Goal: Information Seeking & Learning: Check status

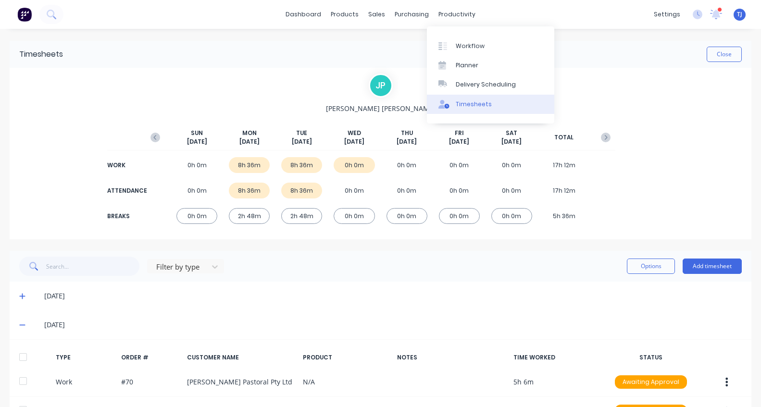
click at [473, 100] on div "Timesheets" at bounding box center [474, 104] width 36 height 9
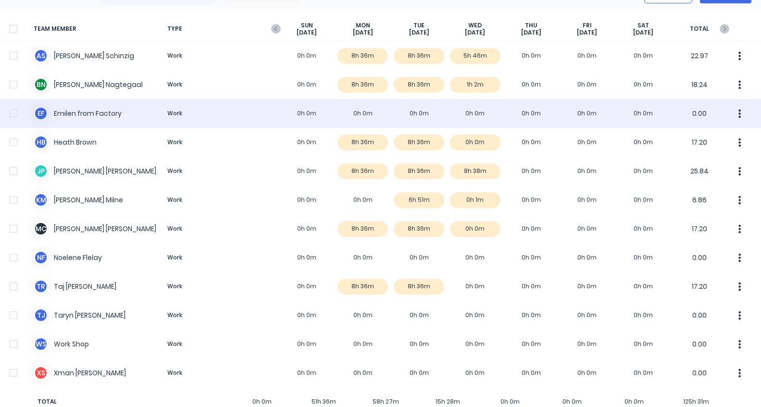
scroll to position [80, 0]
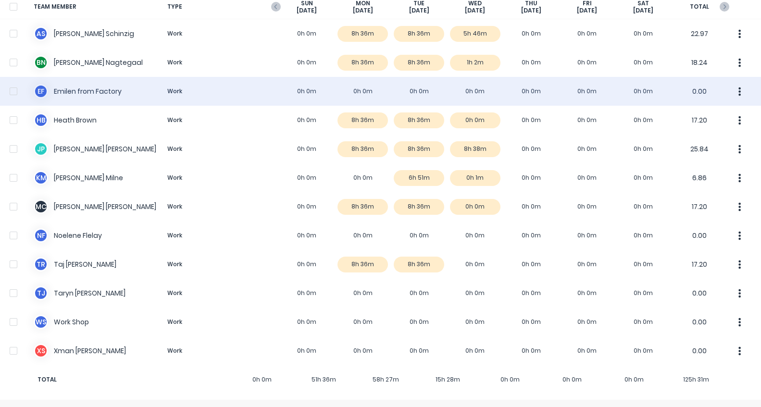
click at [87, 92] on div "E f [PERSON_NAME] from Factory Work 0h 0m 0h 0m 0h 0m 0h 0m 0h 0m 0h 0m 0h 0m 0…" at bounding box center [380, 91] width 761 height 29
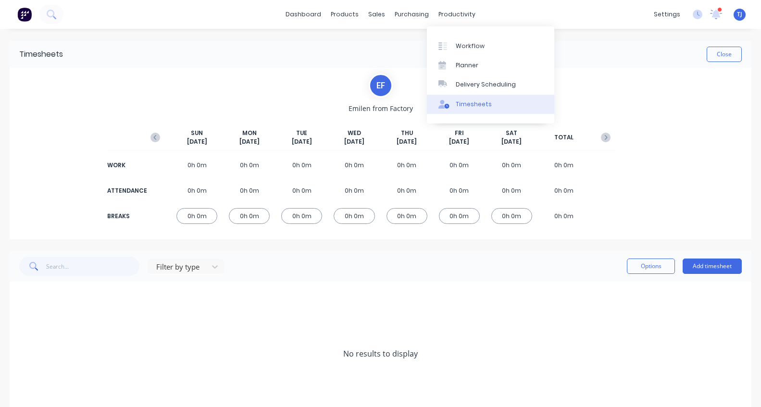
click at [473, 106] on div "Timesheets" at bounding box center [474, 104] width 36 height 9
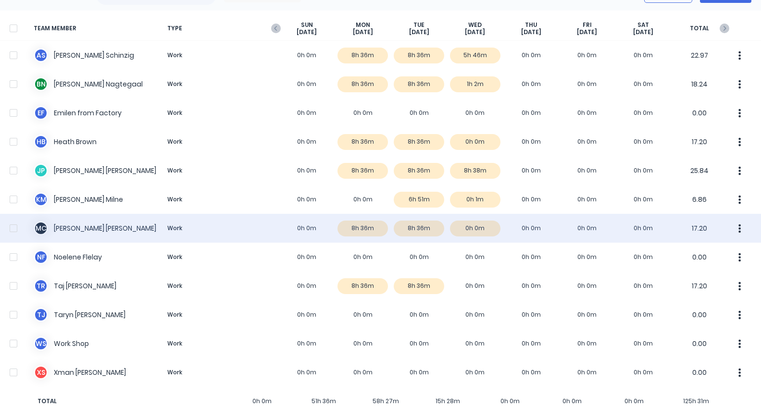
scroll to position [80, 0]
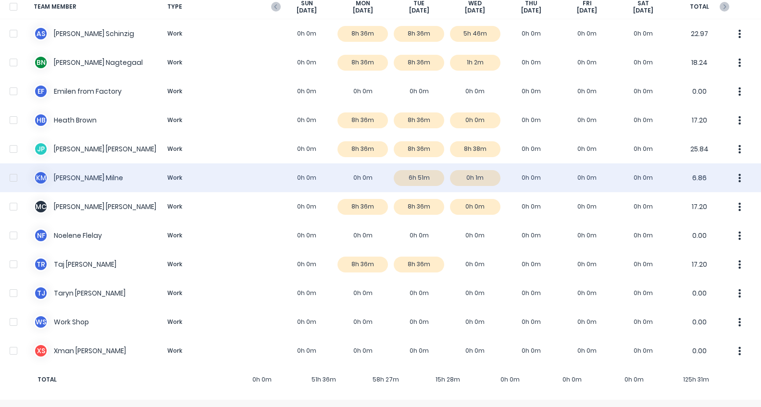
click at [483, 176] on div "K M [PERSON_NAME] Work 0h 0m 0h 0m 6h 51m 0h 1m 0h 0m 0h 0m 0h 0m 6.86" at bounding box center [380, 177] width 761 height 29
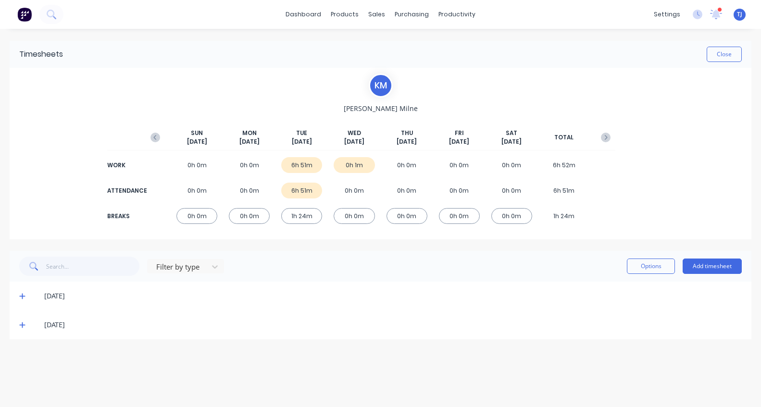
click at [23, 324] on icon at bounding box center [22, 325] width 6 height 6
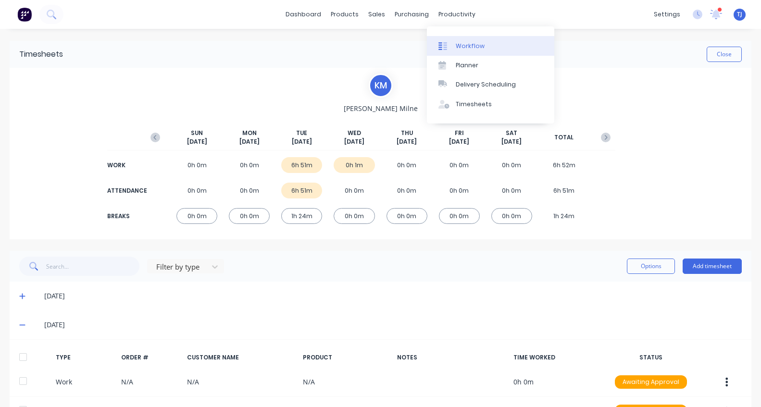
click at [467, 45] on div "Workflow" at bounding box center [470, 46] width 29 height 9
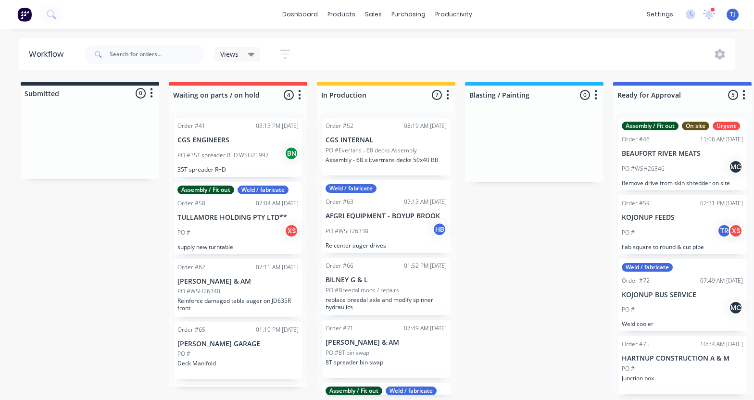
click at [670, 178] on div "PO #WSH26346 MC" at bounding box center [681, 169] width 121 height 18
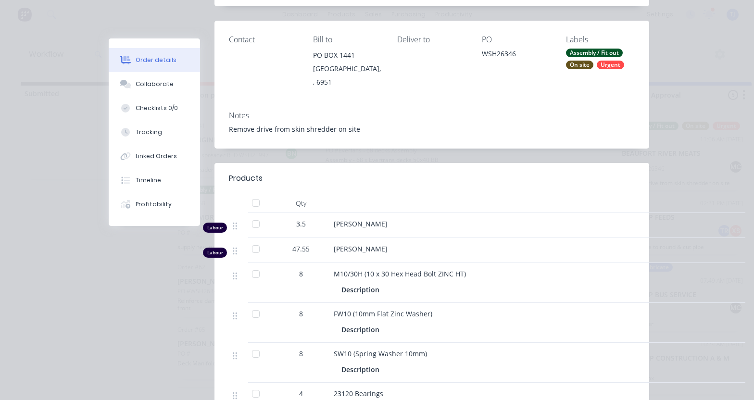
scroll to position [160, 0]
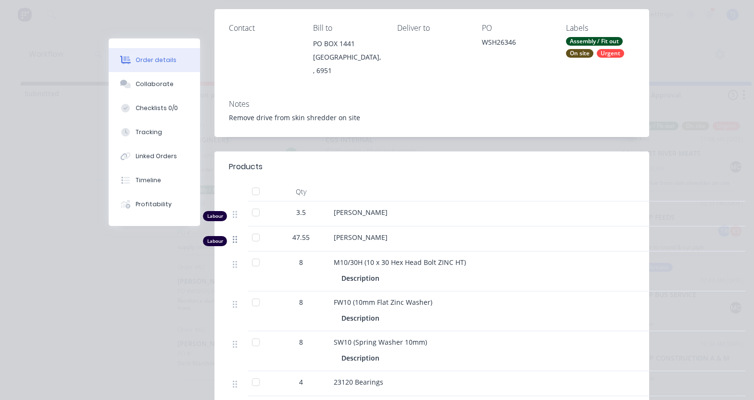
click at [233, 235] on icon at bounding box center [235, 239] width 4 height 9
click at [234, 232] on div at bounding box center [239, 238] width 12 height 13
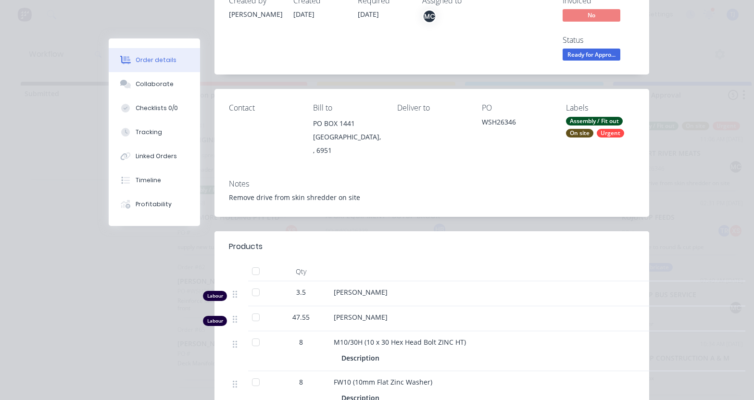
scroll to position [0, 0]
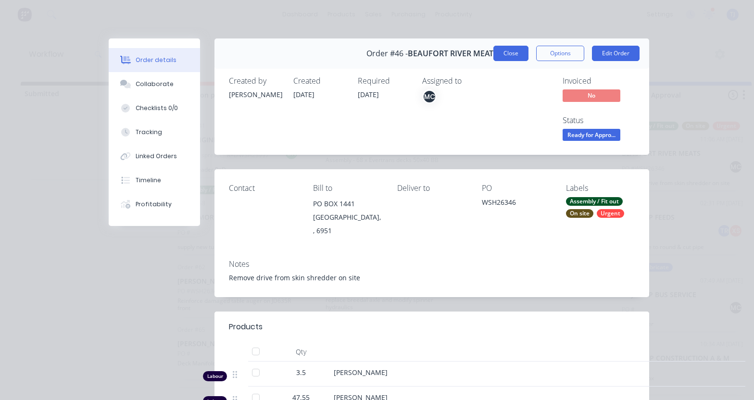
click at [505, 49] on button "Close" at bounding box center [510, 53] width 35 height 15
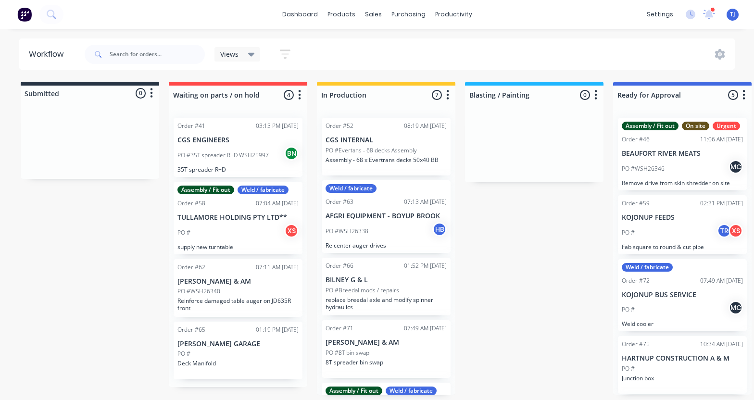
click at [227, 159] on p "PO #35T spreader R+D WSH25997" at bounding box center [222, 155] width 91 height 9
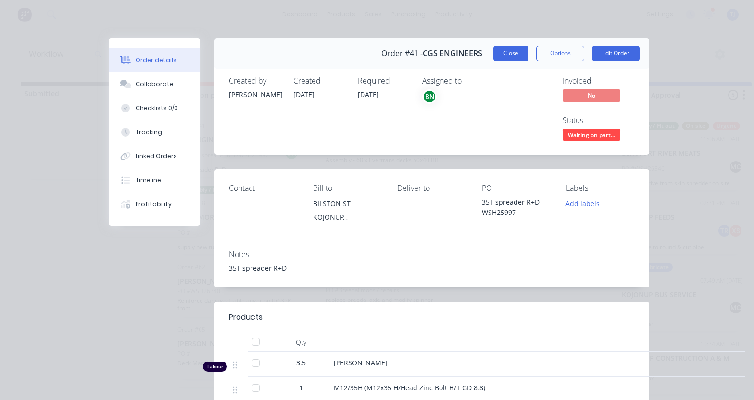
click at [499, 50] on button "Close" at bounding box center [510, 53] width 35 height 15
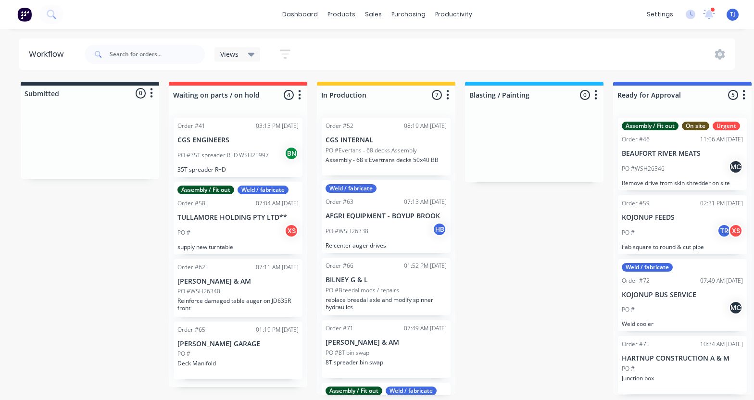
click at [379, 152] on p "PO #Evertans - 68 decks Assembly" at bounding box center [370, 150] width 91 height 9
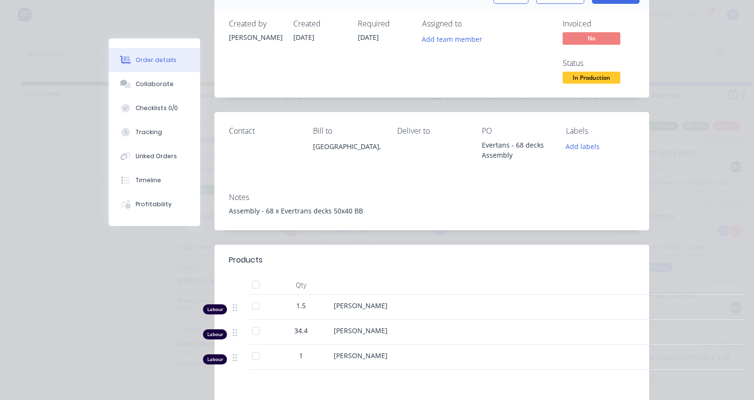
scroll to position [80, 0]
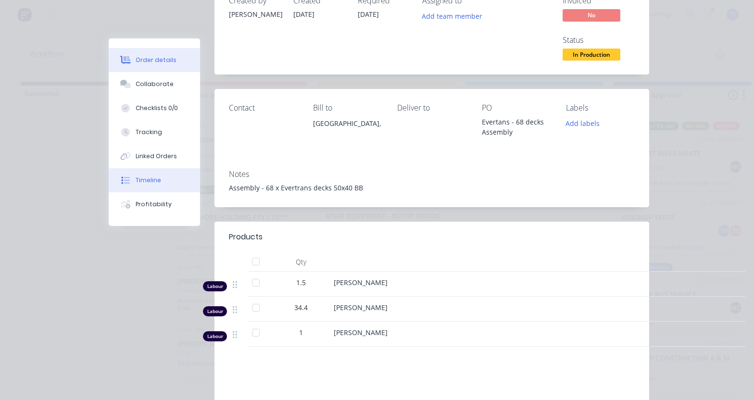
click at [150, 178] on div "Timeline" at bounding box center [148, 180] width 25 height 9
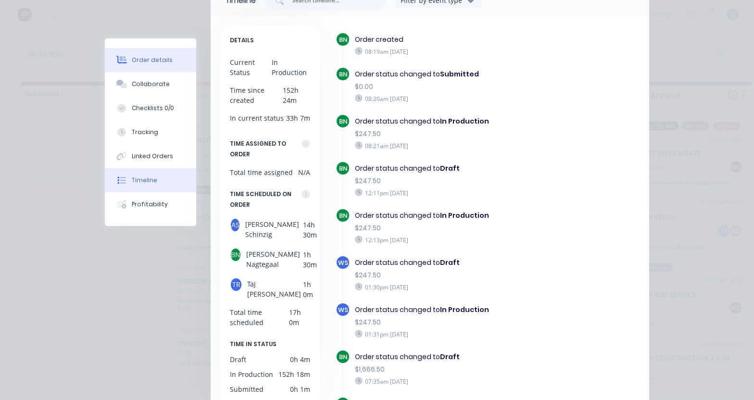
click at [158, 62] on div "Order details" at bounding box center [152, 60] width 41 height 9
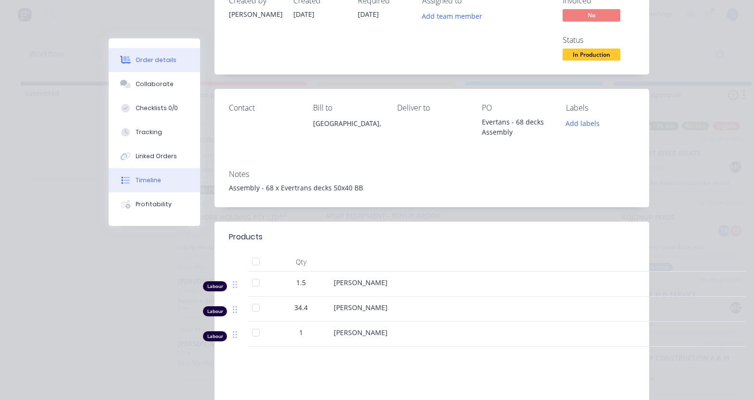
click at [140, 180] on div "Timeline" at bounding box center [148, 180] width 25 height 9
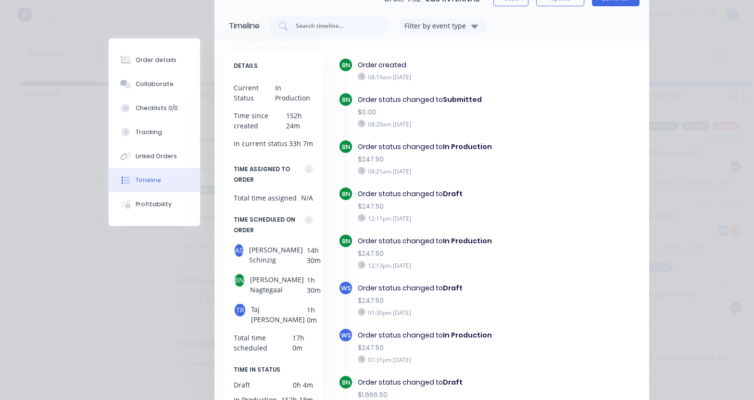
scroll to position [0, 0]
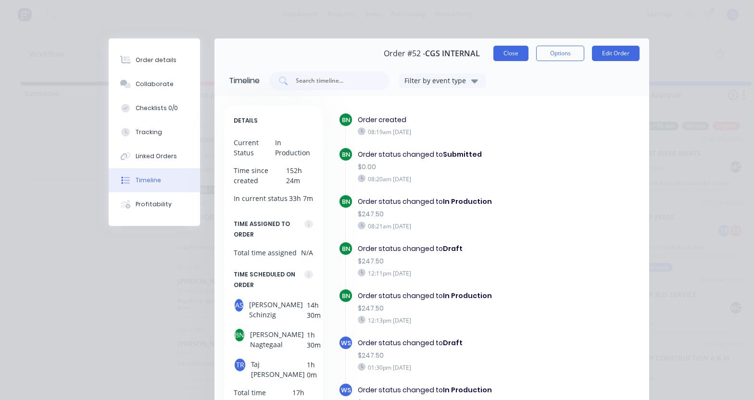
click at [509, 52] on button "Close" at bounding box center [510, 53] width 35 height 15
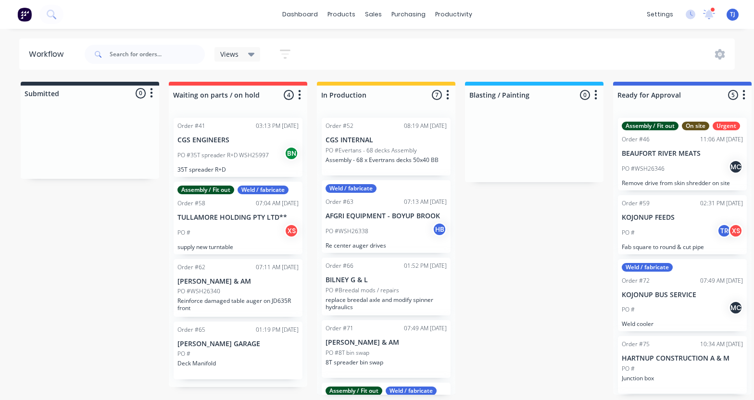
click at [390, 352] on div "PO #8T bin swap" at bounding box center [385, 352] width 121 height 9
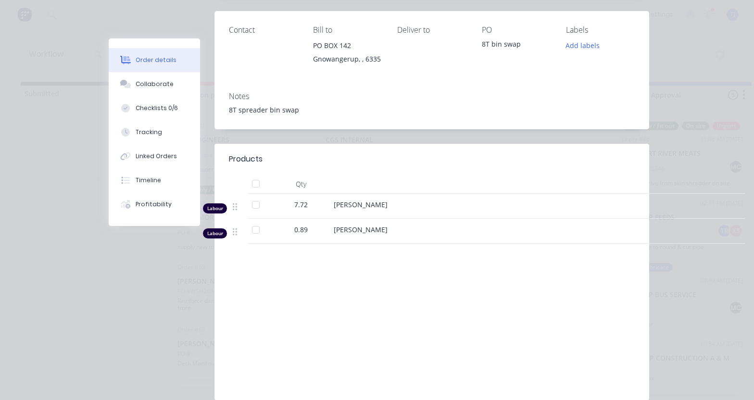
scroll to position [160, 0]
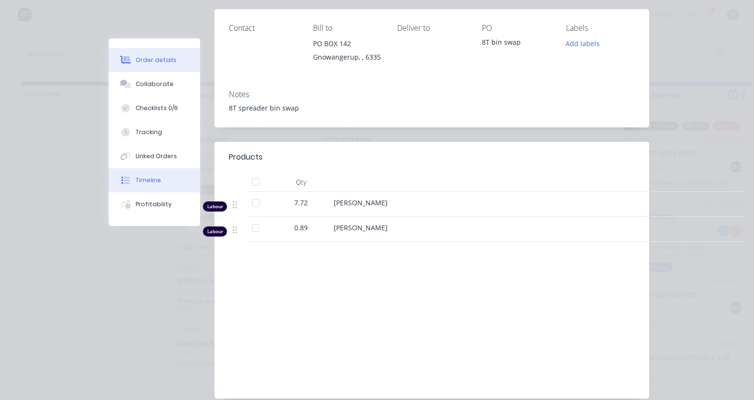
click at [157, 181] on button "Timeline" at bounding box center [154, 180] width 91 height 24
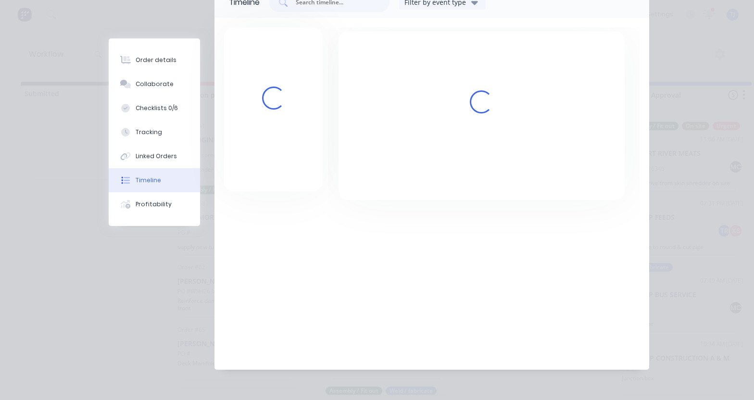
scroll to position [85, 0]
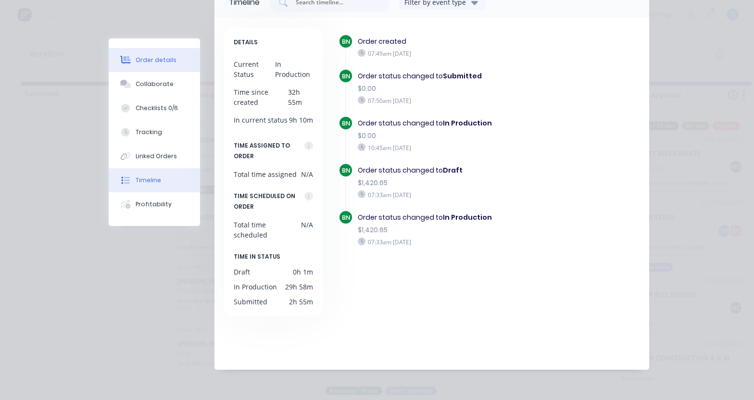
click at [159, 62] on div "Order details" at bounding box center [156, 60] width 41 height 9
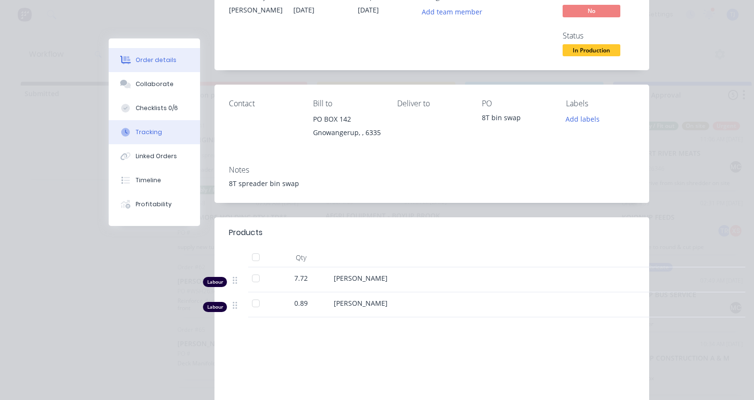
click at [151, 127] on button "Tracking" at bounding box center [154, 132] width 91 height 24
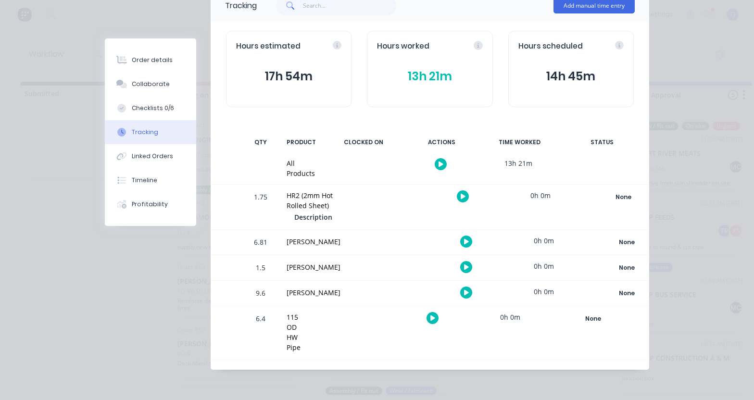
scroll to position [0, 0]
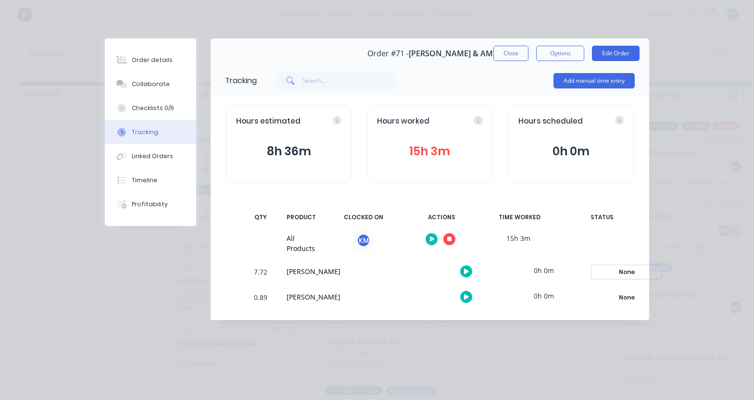
click at [595, 271] on div "None" at bounding box center [626, 272] width 69 height 12
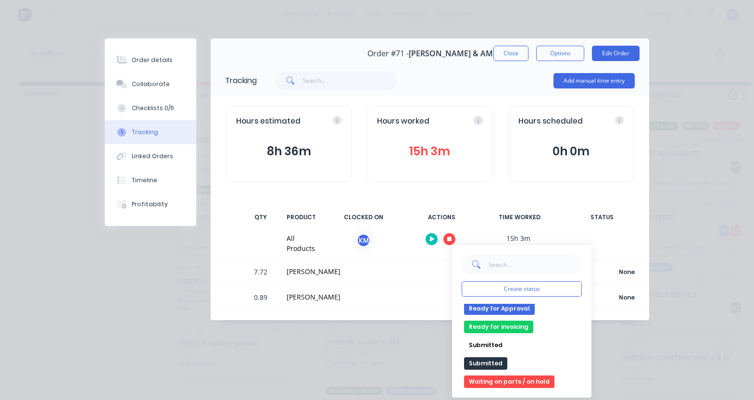
click at [480, 119] on div "Hours worked" at bounding box center [429, 121] width 105 height 11
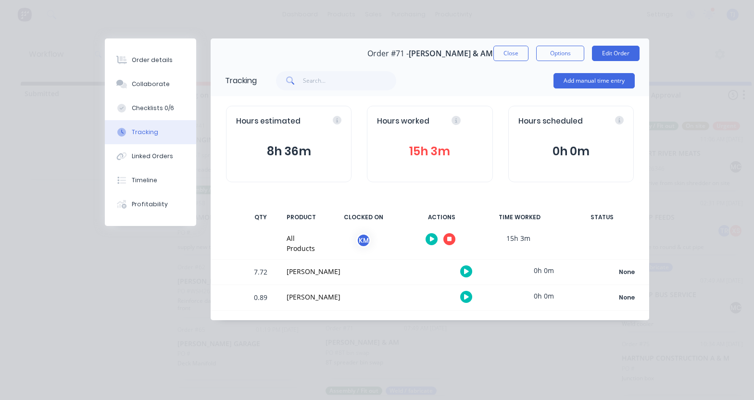
click at [456, 121] on icon at bounding box center [455, 120] width 9 height 9
click at [289, 250] on div "All Products" at bounding box center [300, 243] width 28 height 20
click at [364, 236] on div "KM" at bounding box center [363, 240] width 14 height 14
click at [509, 54] on button "Close" at bounding box center [510, 53] width 35 height 15
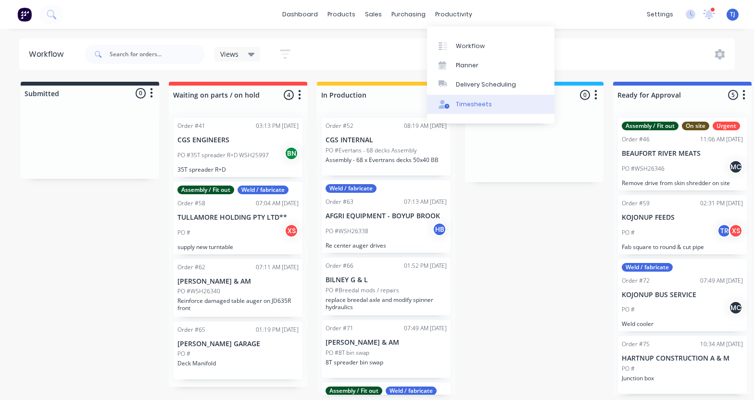
click at [491, 104] on link "Timesheets" at bounding box center [490, 104] width 127 height 19
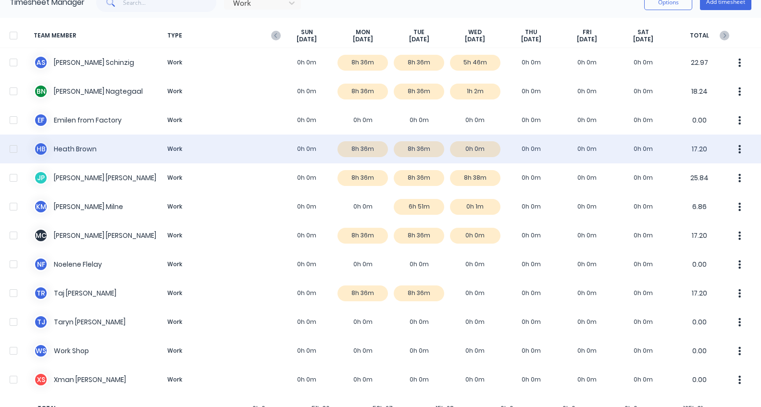
scroll to position [83, 0]
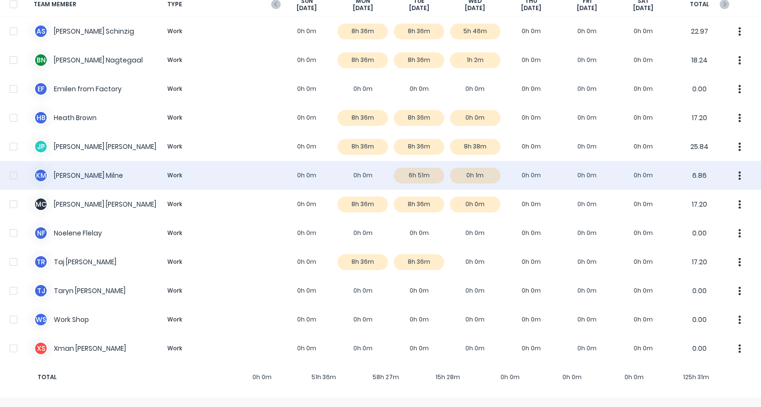
click at [79, 173] on div "K M [PERSON_NAME] Work 0h 0m 0h 0m 6h 51m 0h 1m 0h 0m 0h 0m 0h 0m 6.86" at bounding box center [380, 175] width 761 height 29
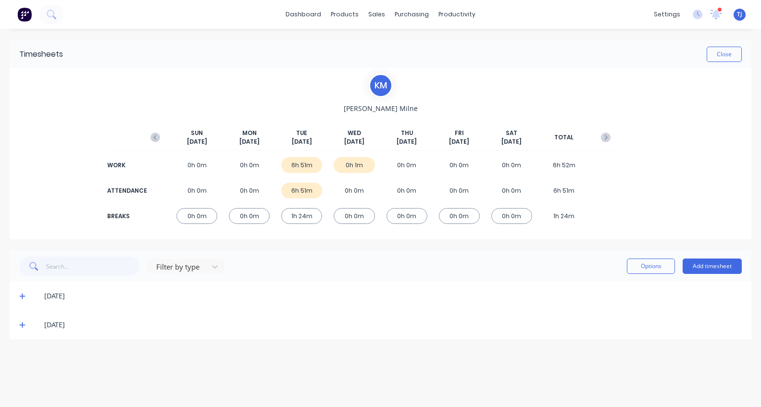
click at [24, 326] on icon at bounding box center [22, 325] width 6 height 7
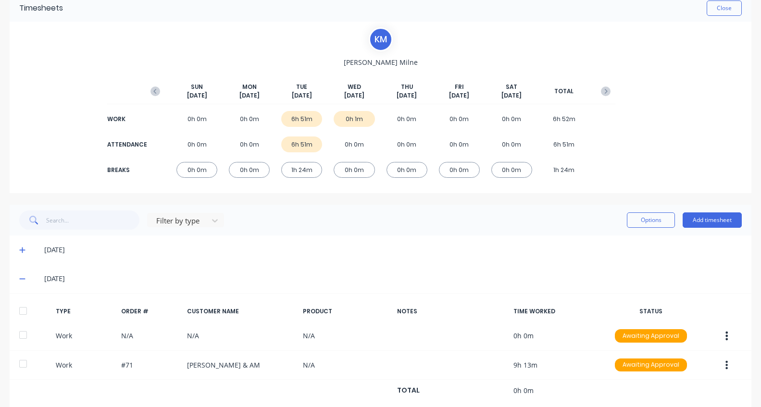
scroll to position [68, 0]
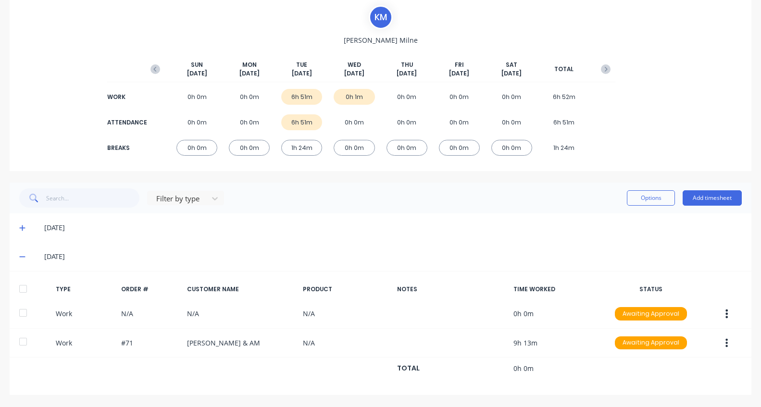
click at [23, 227] on icon at bounding box center [22, 228] width 6 height 6
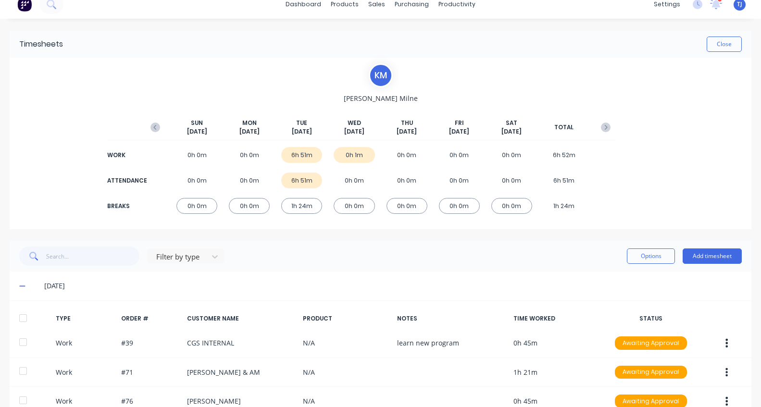
scroll to position [0, 0]
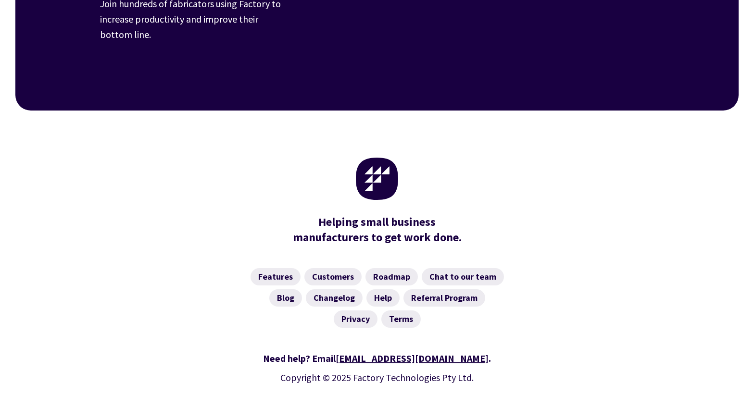
scroll to position [2090, 0]
click at [328, 289] on link "Changelog" at bounding box center [334, 297] width 57 height 17
